Goal: Task Accomplishment & Management: Use online tool/utility

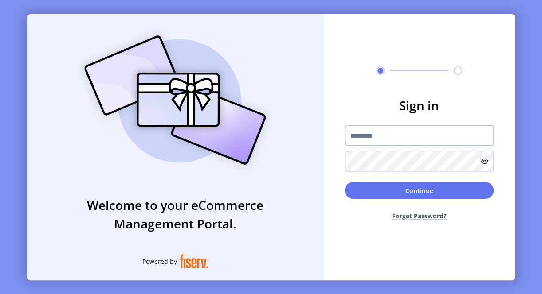
click at [360, 140] on input "text" at bounding box center [418, 135] width 149 height 20
click at [358, 134] on input "text" at bounding box center [418, 135] width 149 height 20
paste input "**********"
type input "**********"
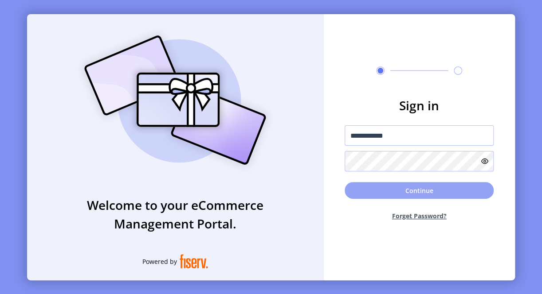
click at [368, 194] on button "Continue" at bounding box center [418, 190] width 149 height 17
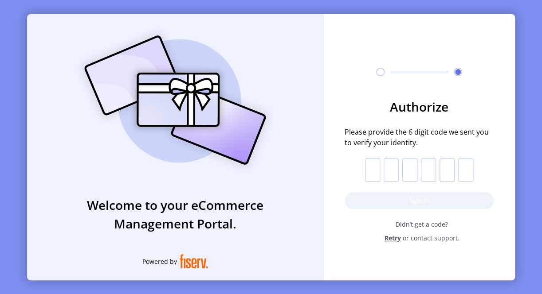
click at [373, 168] on input "text" at bounding box center [372, 170] width 15 height 23
type input "*"
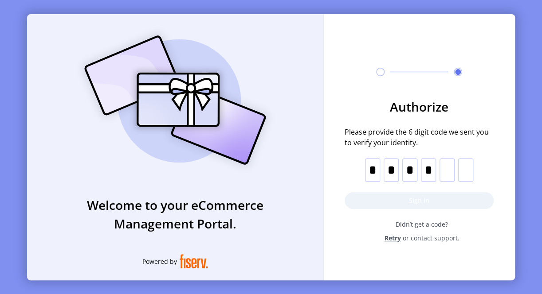
type input "*"
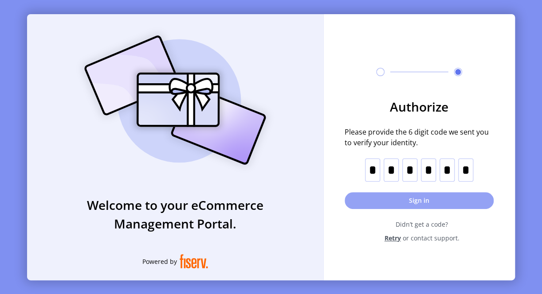
type input "*"
click at [370, 197] on button "Sign in" at bounding box center [418, 200] width 149 height 17
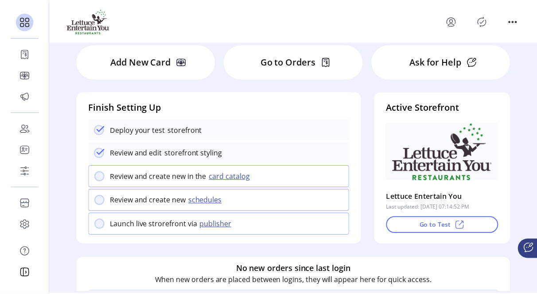
scroll to position [89, 0]
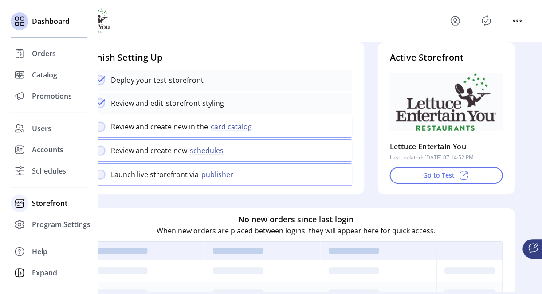
click at [47, 203] on span "Storefront" at bounding box center [49, 203] width 35 height 11
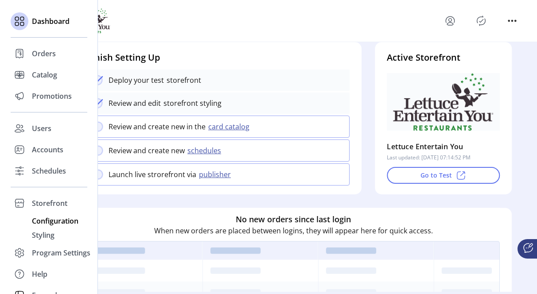
click at [45, 218] on span "Configuration" at bounding box center [55, 221] width 47 height 11
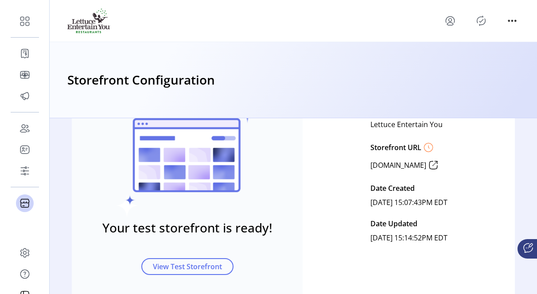
scroll to position [44, 0]
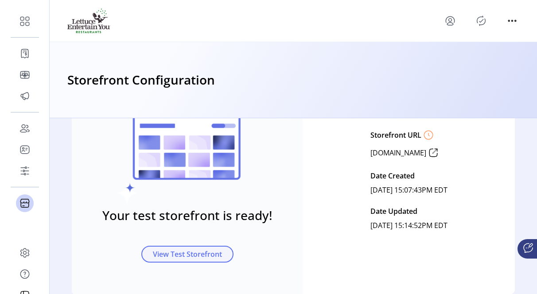
click at [168, 251] on span "View Test Storefront" at bounding box center [187, 254] width 69 height 11
